Goal: Task Accomplishment & Management: Complete application form

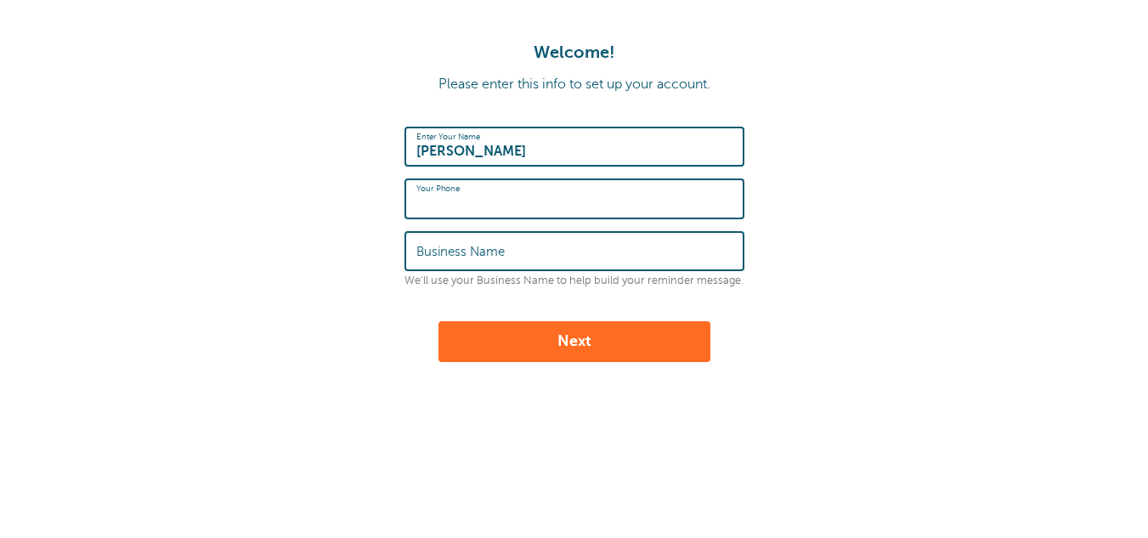
type input "3332229196"
type input "Software Finder"
click at [441, 197] on input "3332229196" at bounding box center [574, 198] width 316 height 37
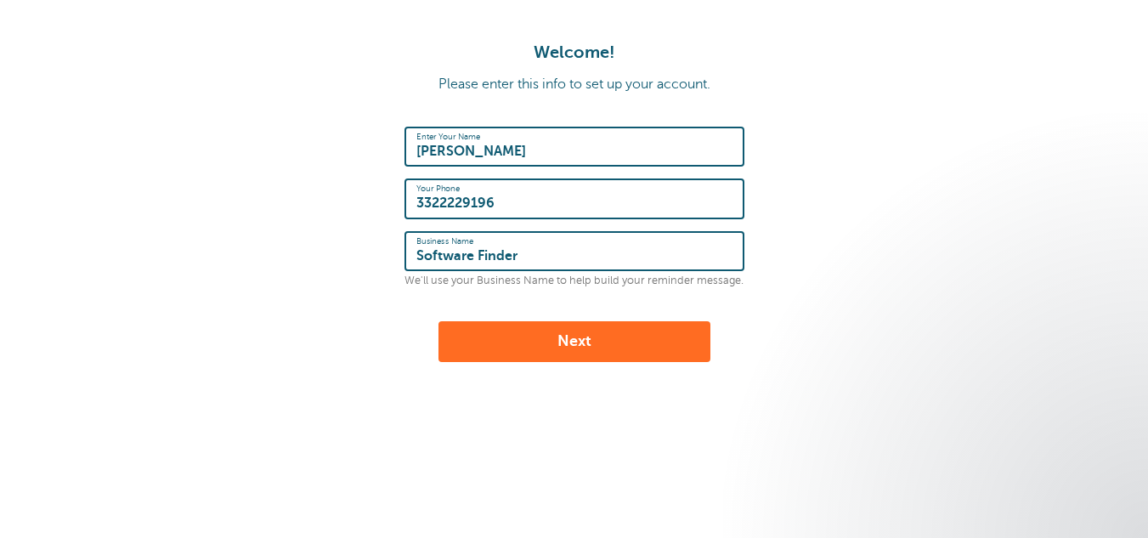
type input "3322229196"
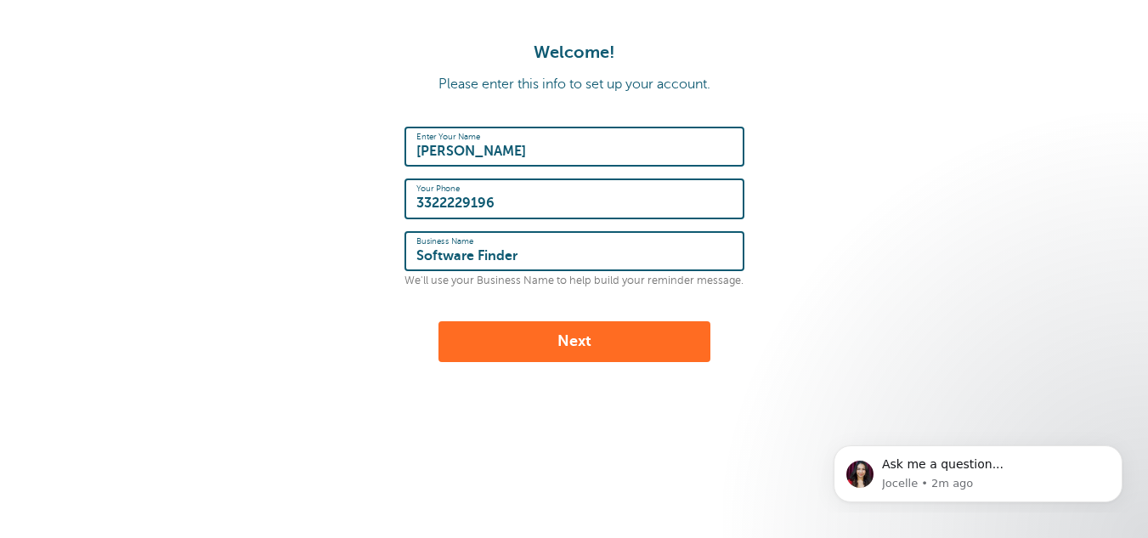
click at [565, 328] on button "Next" at bounding box center [574, 341] width 272 height 41
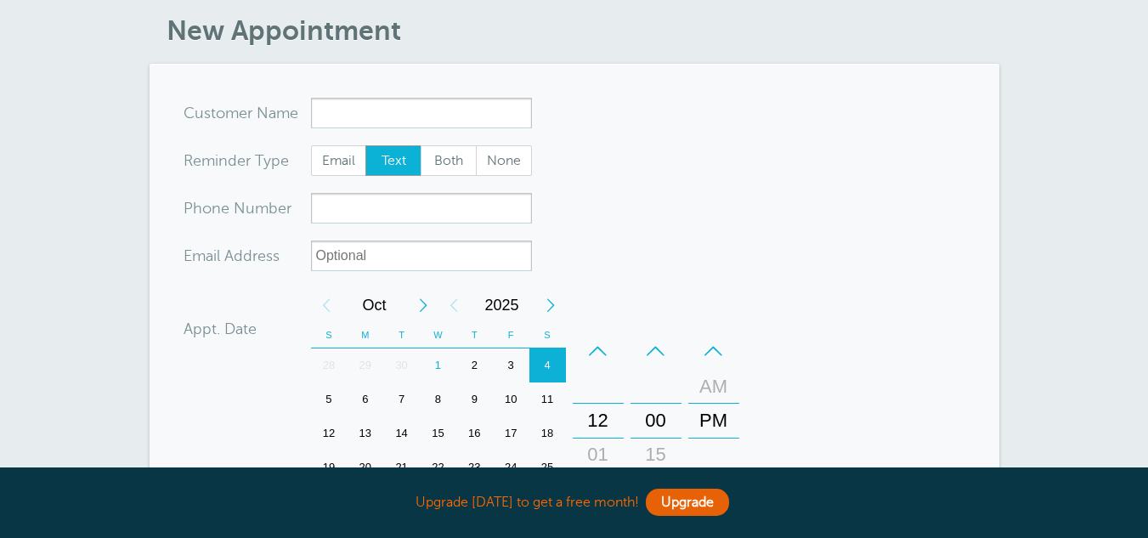
scroll to position [85, 0]
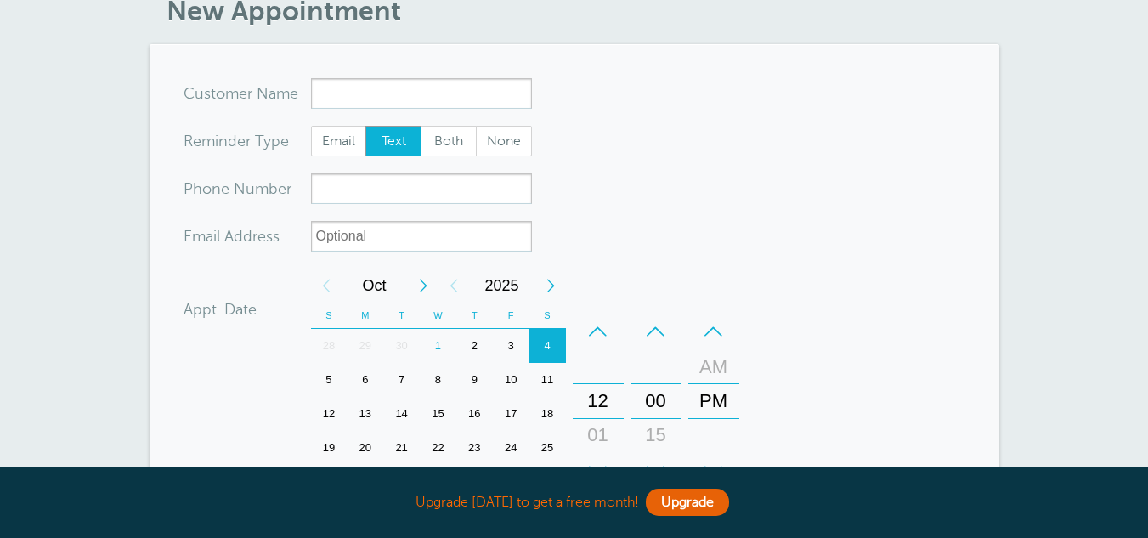
click at [444, 104] on input "x-no-autofill" at bounding box center [421, 93] width 221 height 31
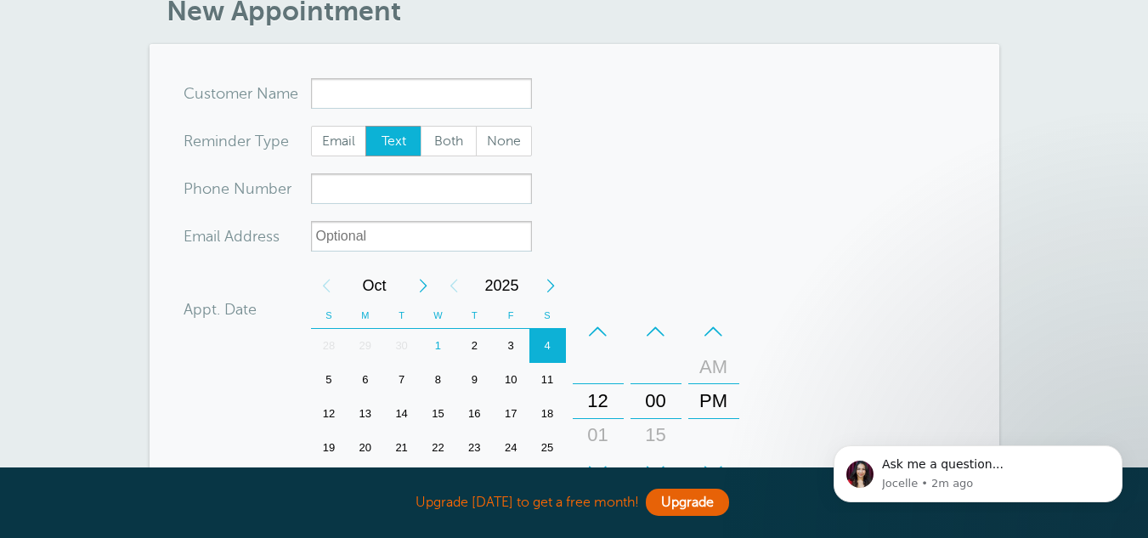
scroll to position [0, 0]
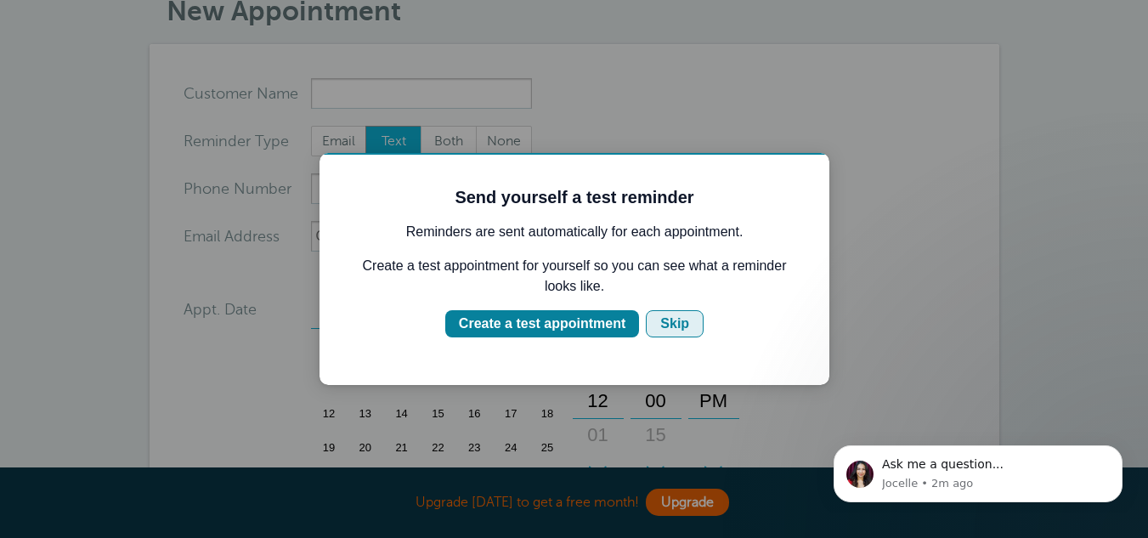
click at [674, 323] on div "Skip" at bounding box center [674, 324] width 29 height 20
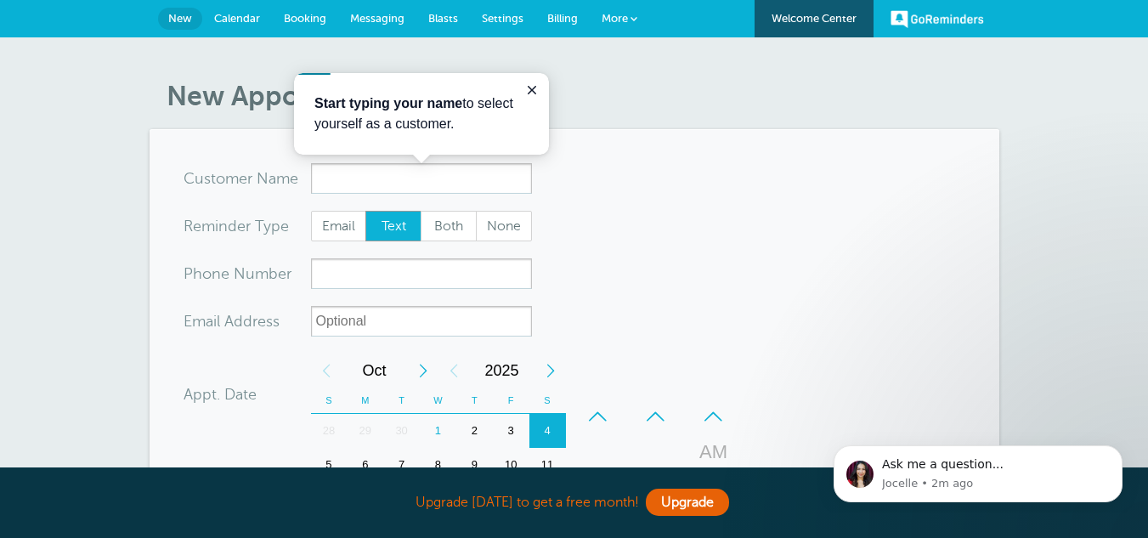
click at [614, 12] on span "More" at bounding box center [615, 18] width 26 height 13
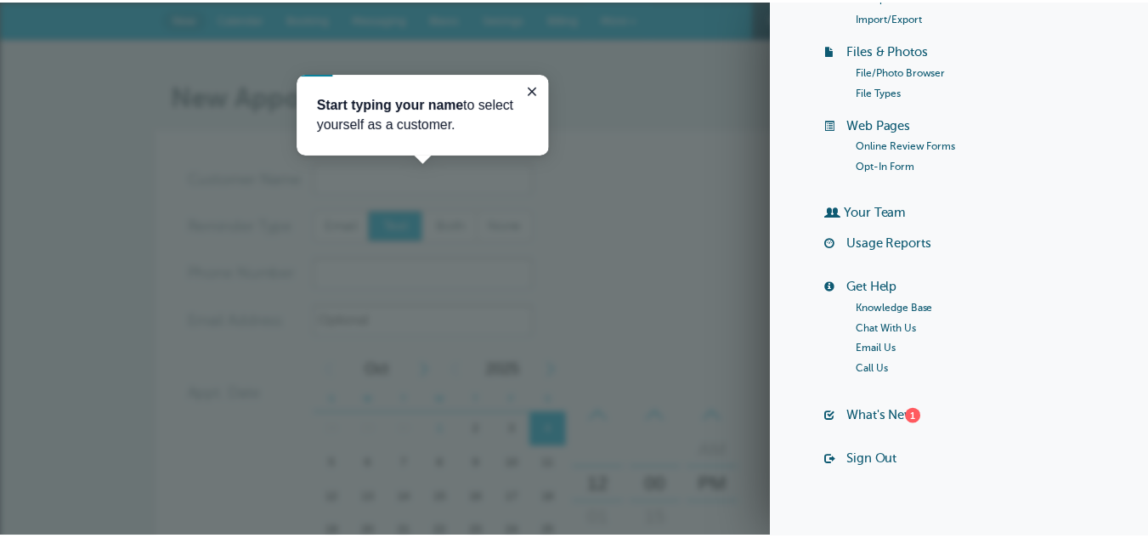
scroll to position [252, 0]
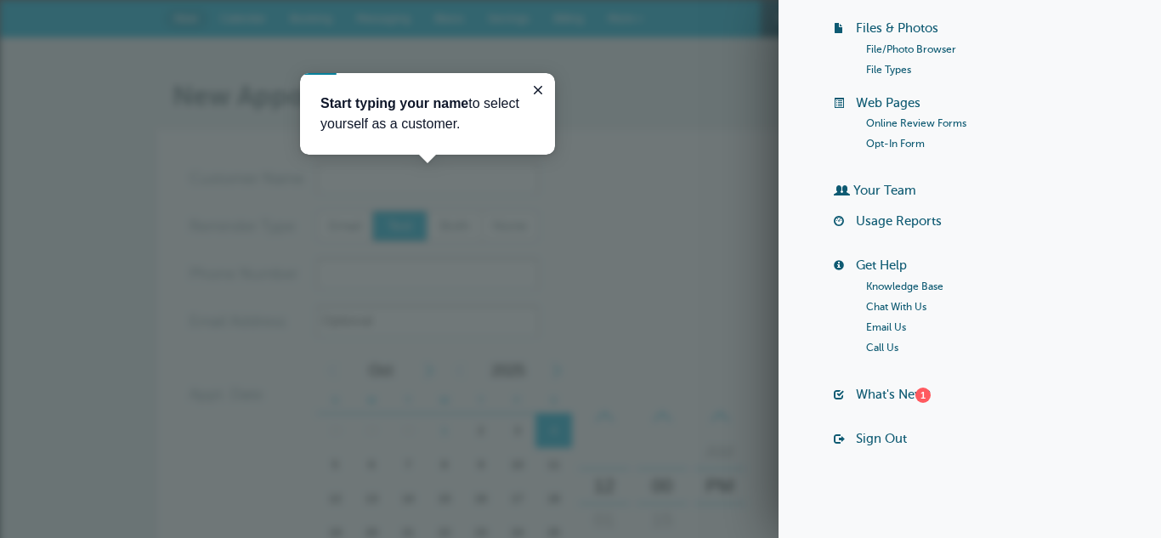
click at [752, 329] on form "You are creating a new customer. To use an existing customer select one from th…" at bounding box center [581, 511] width 782 height 697
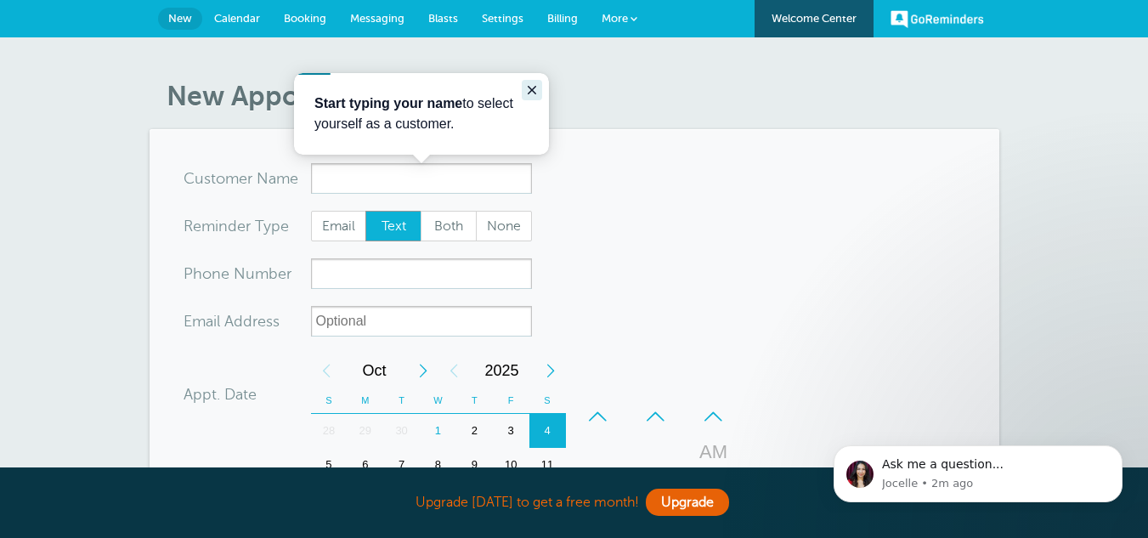
click at [534, 86] on icon "Close guide" at bounding box center [532, 90] width 14 height 14
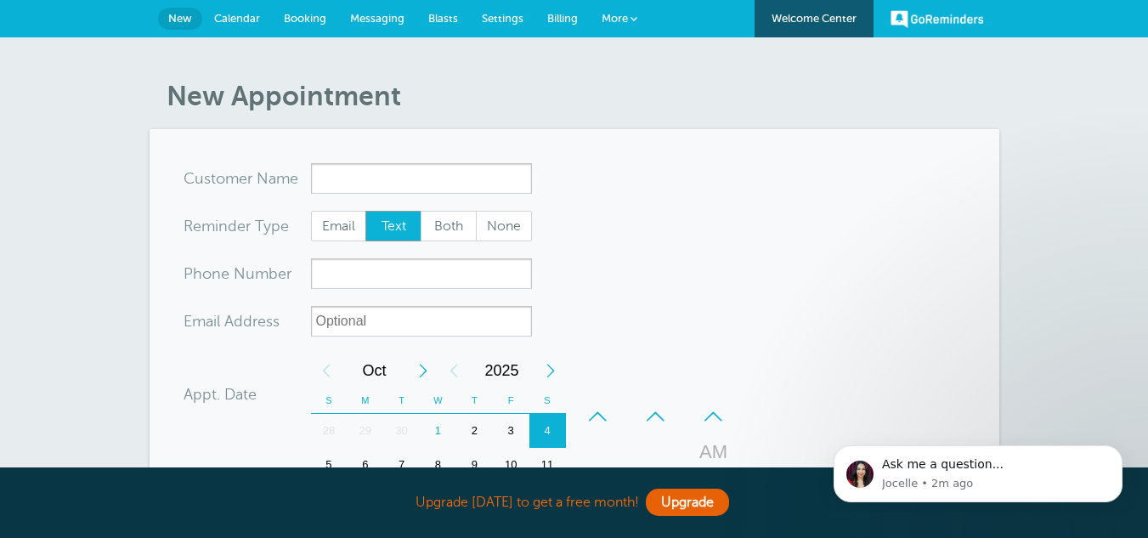
click at [562, 19] on span "Billing" at bounding box center [562, 18] width 31 height 13
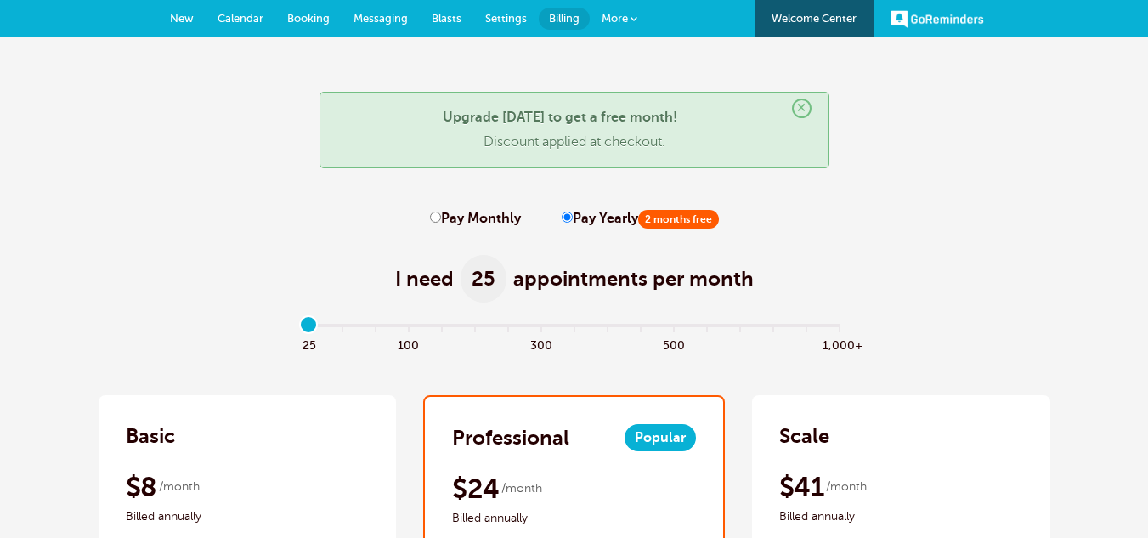
click at [506, 20] on span "Settings" at bounding box center [506, 18] width 42 height 13
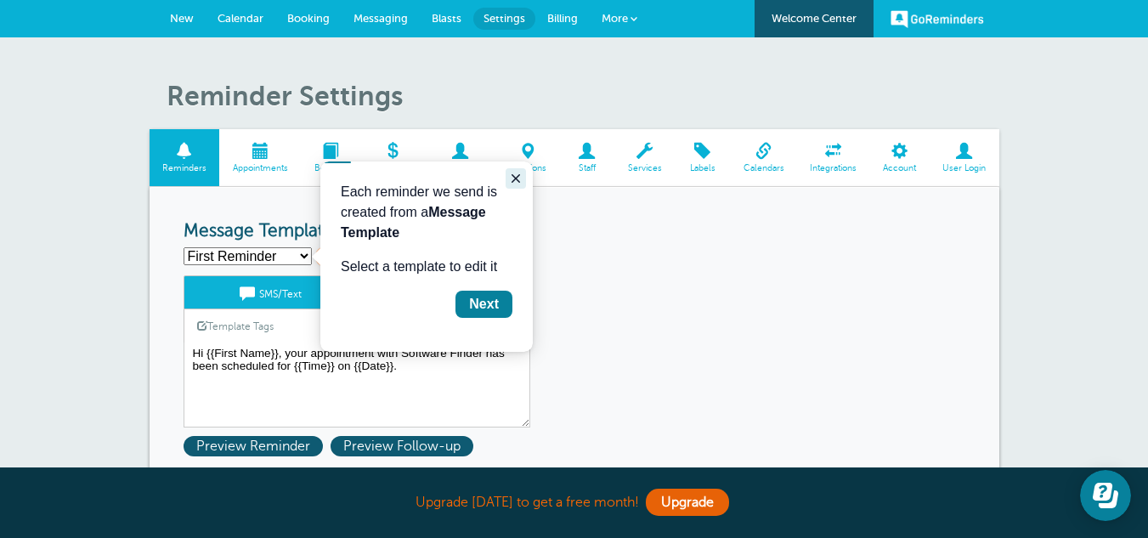
click at [518, 180] on icon "Close guide" at bounding box center [516, 178] width 8 height 8
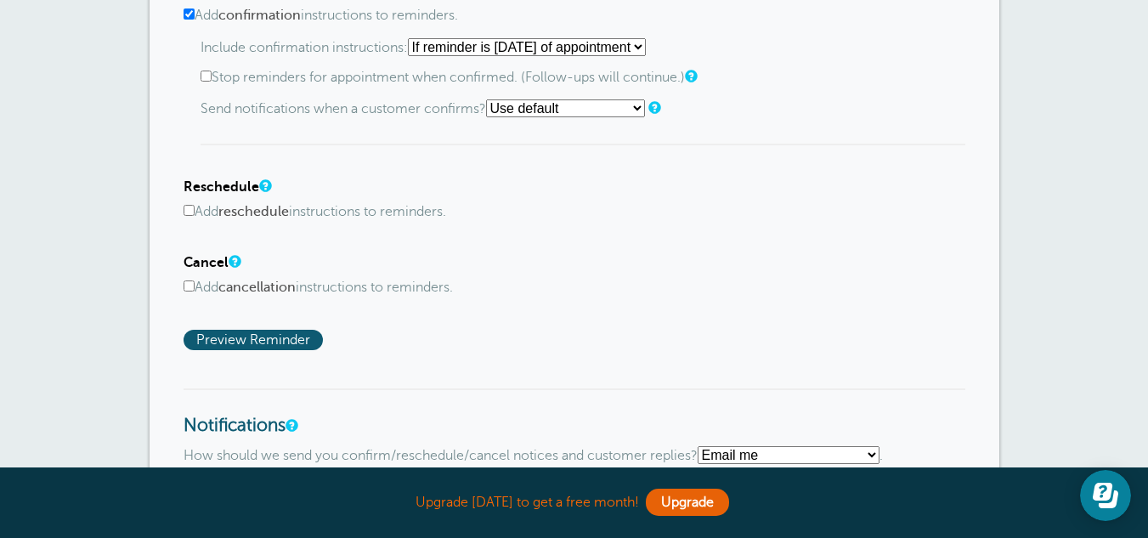
scroll to position [879, 0]
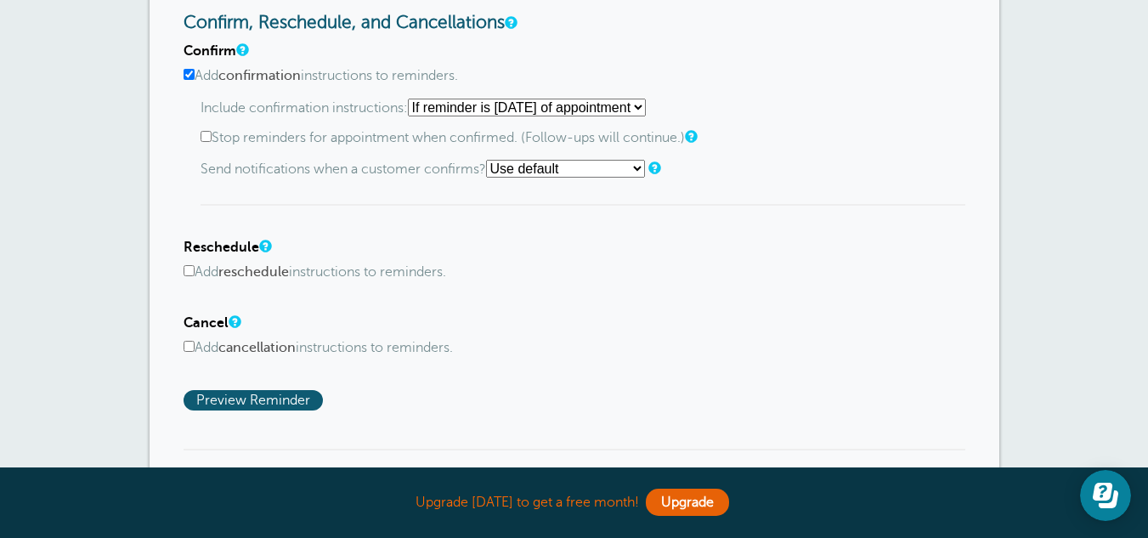
click at [723, 442] on form "Reminder Schedule 1st reminder: Immediately 1 2 3 4 5 6 7 8 9 10 11 12 13 14 15…" at bounding box center [575, 90] width 782 height 1497
drag, startPoint x: 504, startPoint y: 272, endPoint x: 540, endPoint y: 262, distance: 37.9
drag, startPoint x: 540, startPoint y: 262, endPoint x: 392, endPoint y: 217, distance: 155.4
click at [392, 217] on div "Confirm Add confirmation instructions to reminders. Include confirmation instru…" at bounding box center [575, 226] width 782 height 367
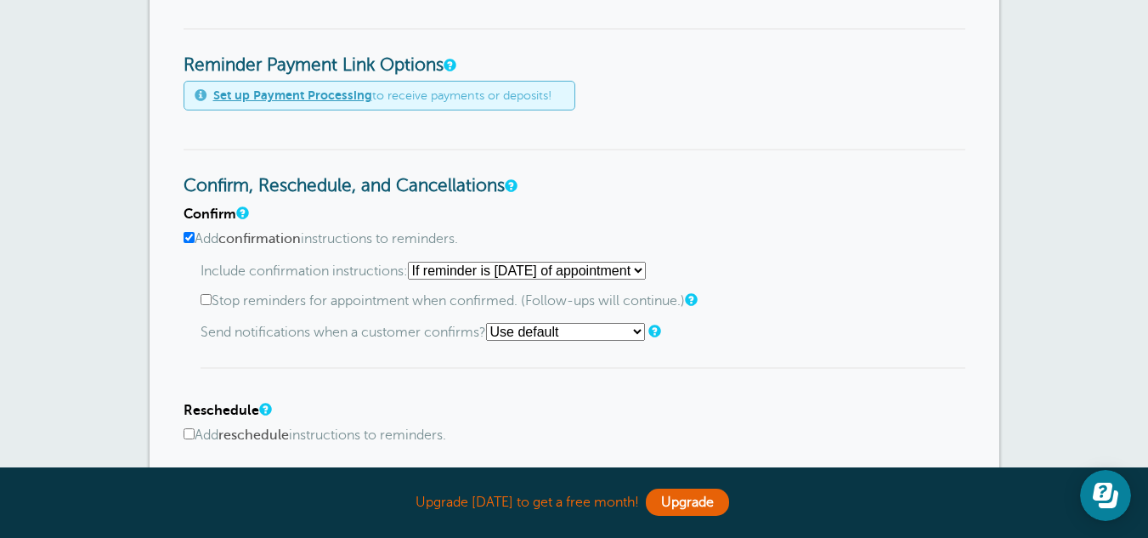
scroll to position [454, 0]
